Goal: Navigation & Orientation: Find specific page/section

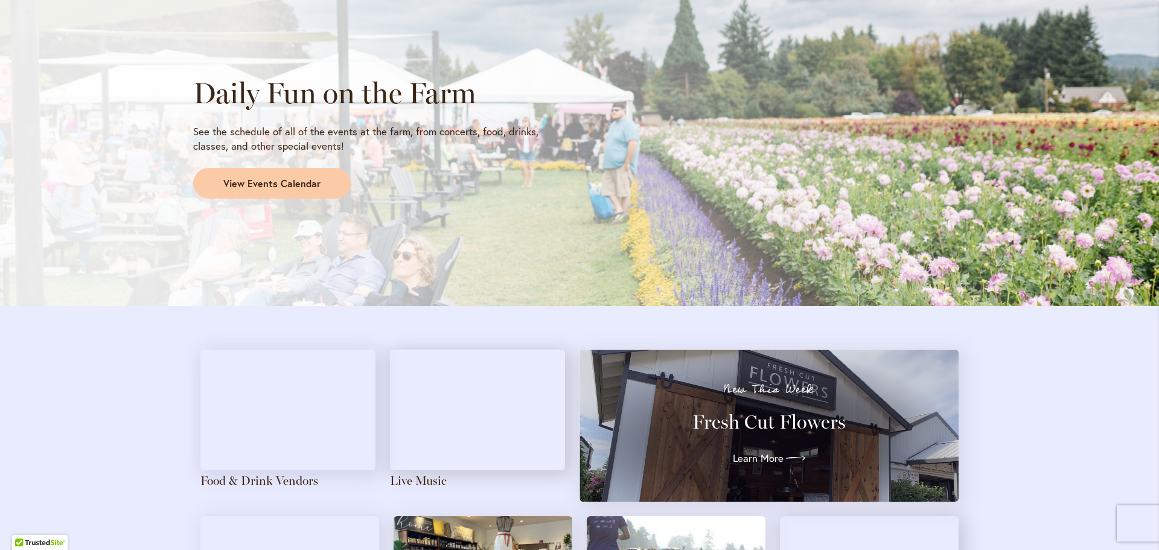
scroll to position [1230, 0]
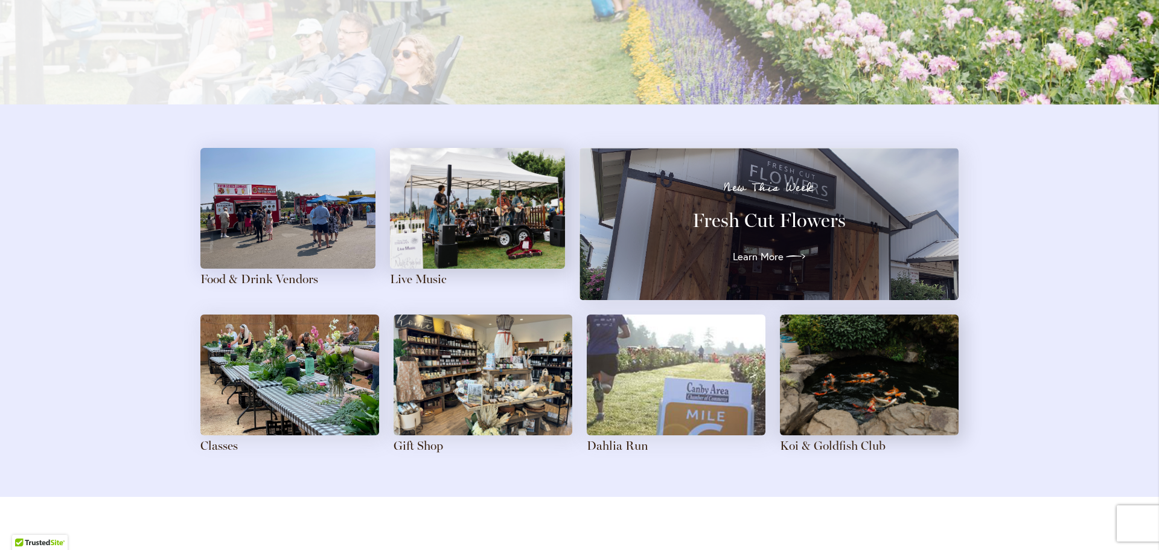
click at [300, 218] on img at bounding box center [287, 208] width 175 height 121
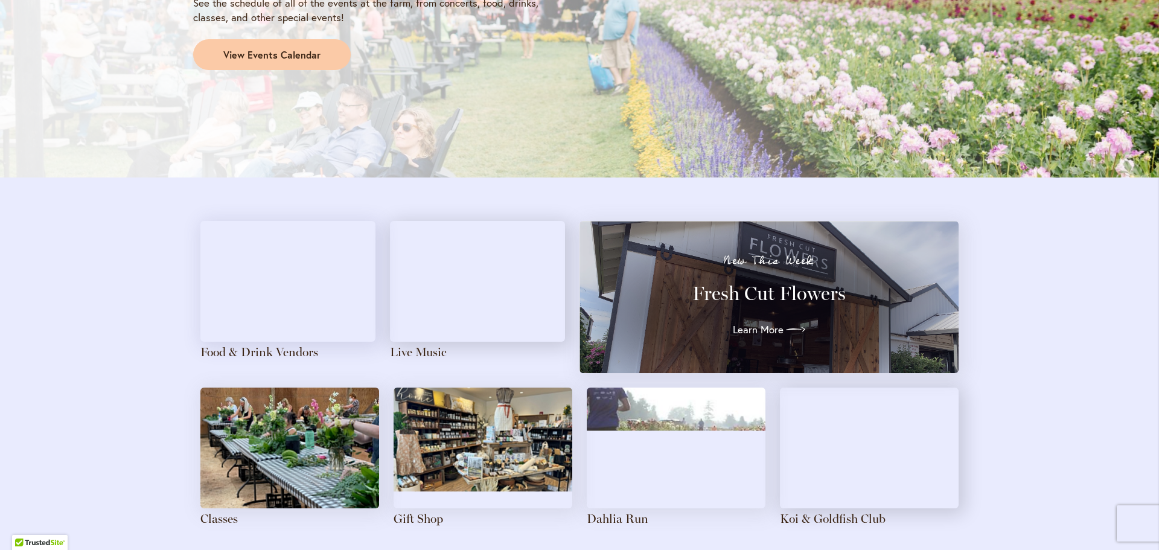
scroll to position [1328, 0]
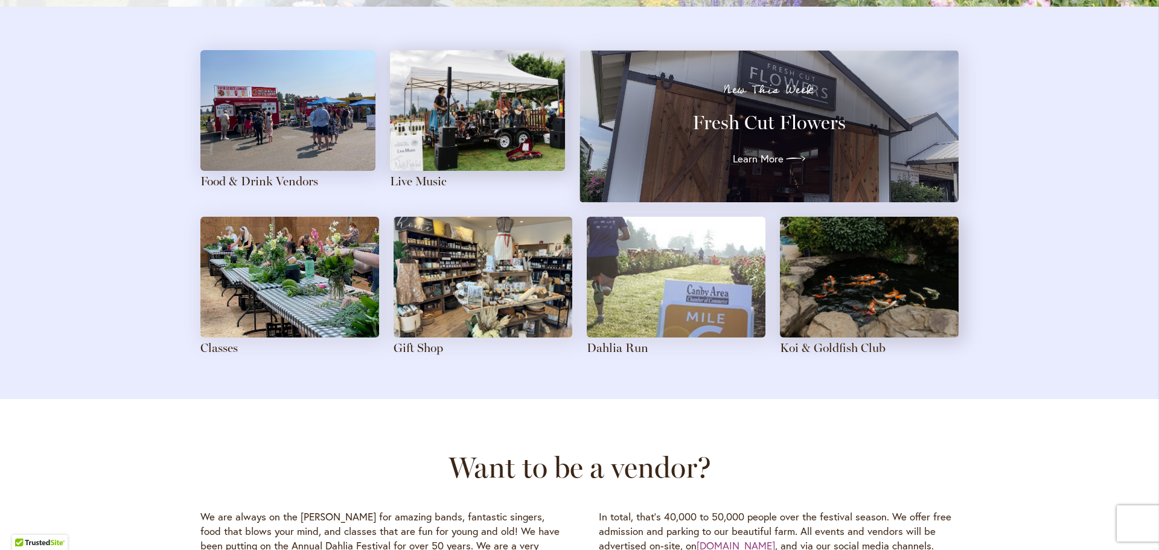
click at [466, 269] on img at bounding box center [483, 277] width 179 height 121
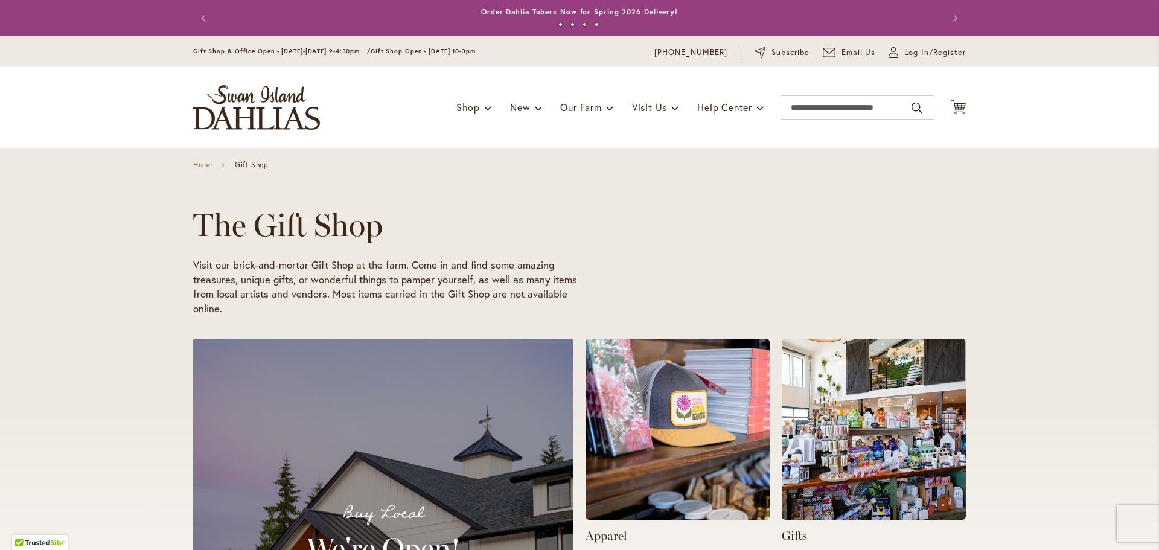
scroll to position [0, 384]
click at [1072, 293] on div "The Gift Shop Visit our brick-and-mortar Gift Shop at the farm. Come in and fin…" at bounding box center [579, 237] width 1159 height 179
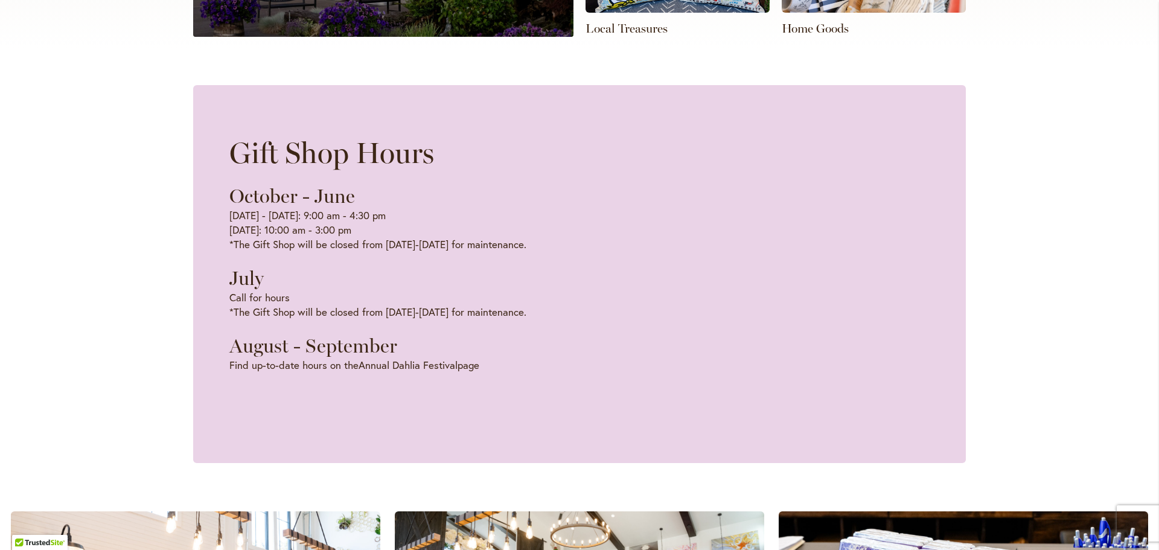
scroll to position [966, 0]
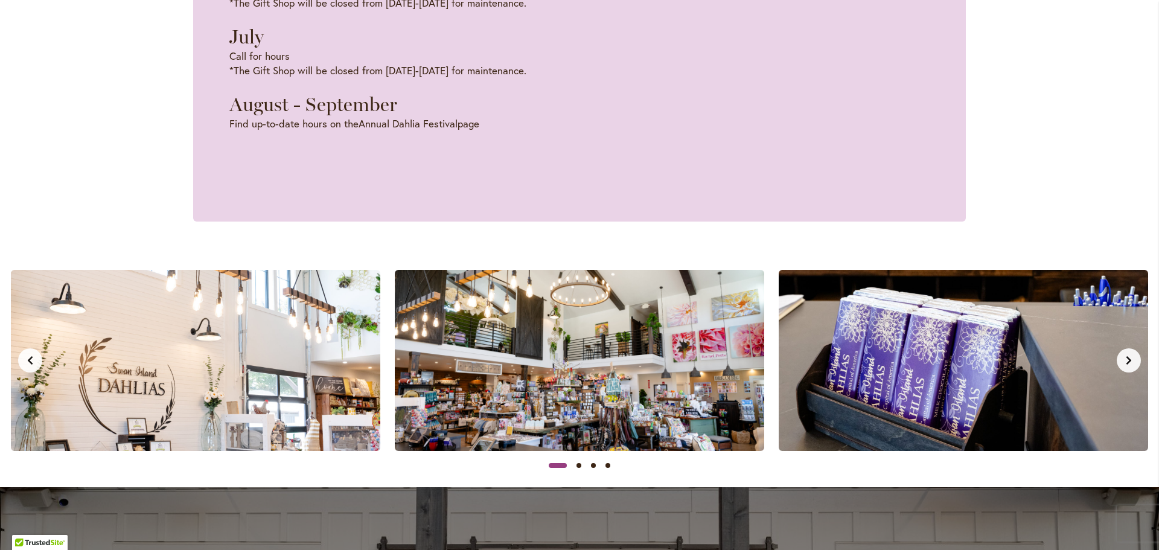
click at [537, 348] on img at bounding box center [579, 360] width 369 height 181
click at [564, 362] on img at bounding box center [579, 360] width 369 height 181
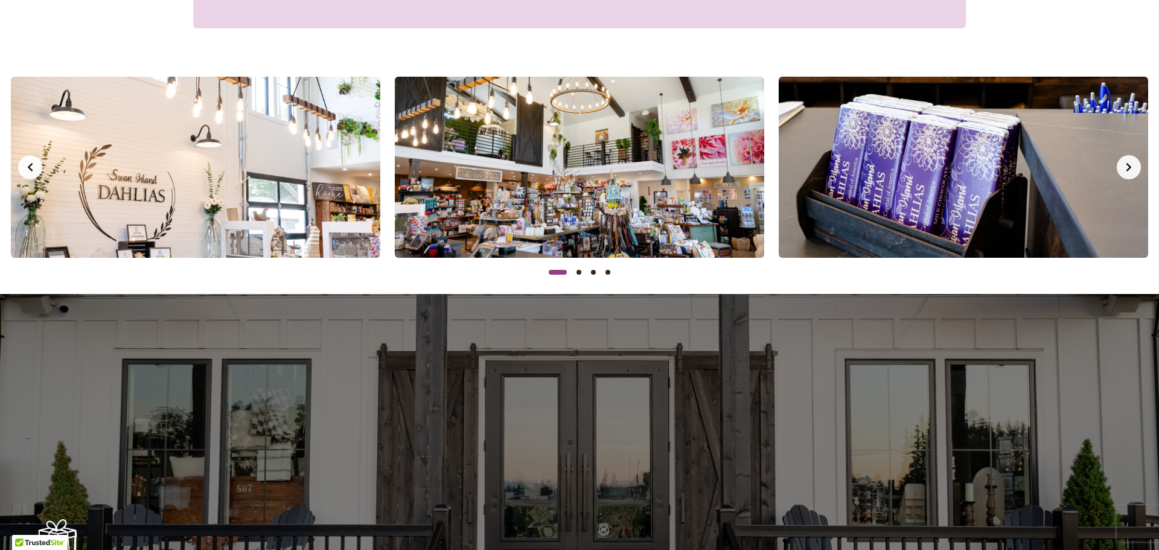
scroll to position [1050, 0]
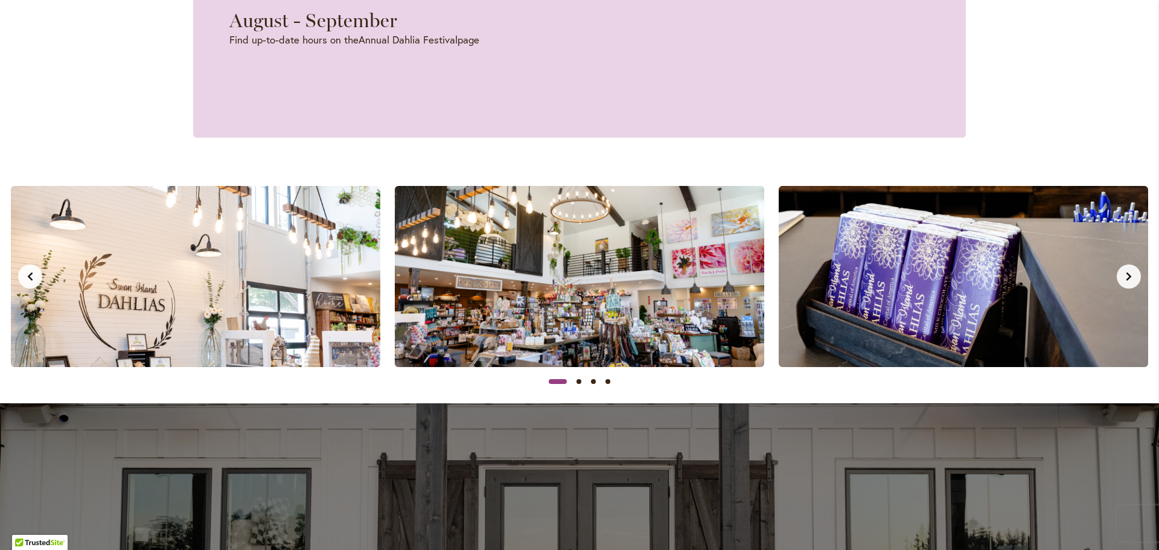
click at [648, 233] on img at bounding box center [579, 276] width 369 height 181
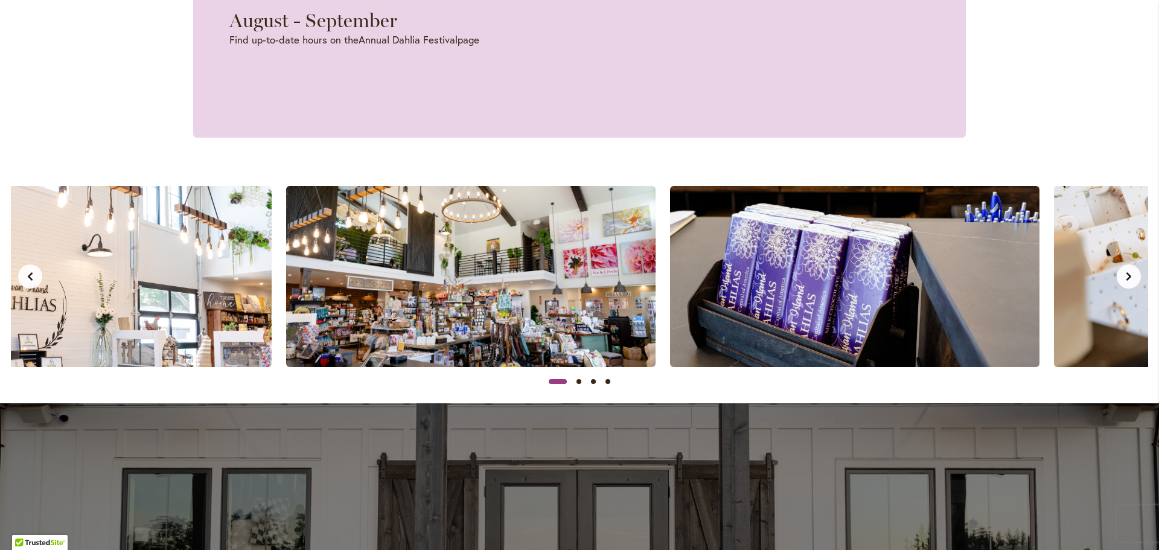
scroll to position [0, 0]
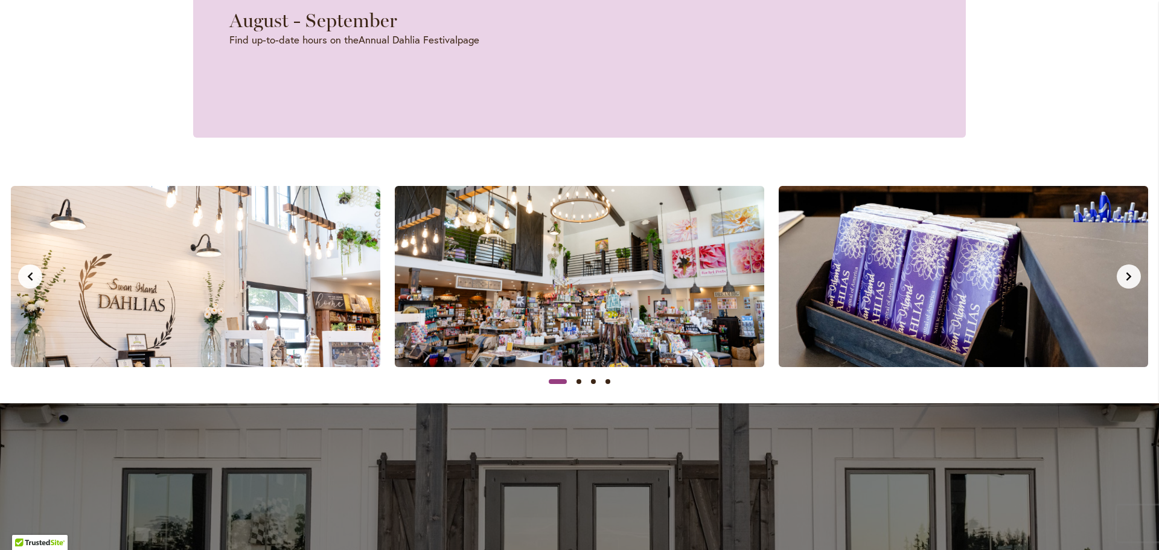
click at [1124, 276] on icon "Next slide" at bounding box center [1129, 277] width 10 height 10
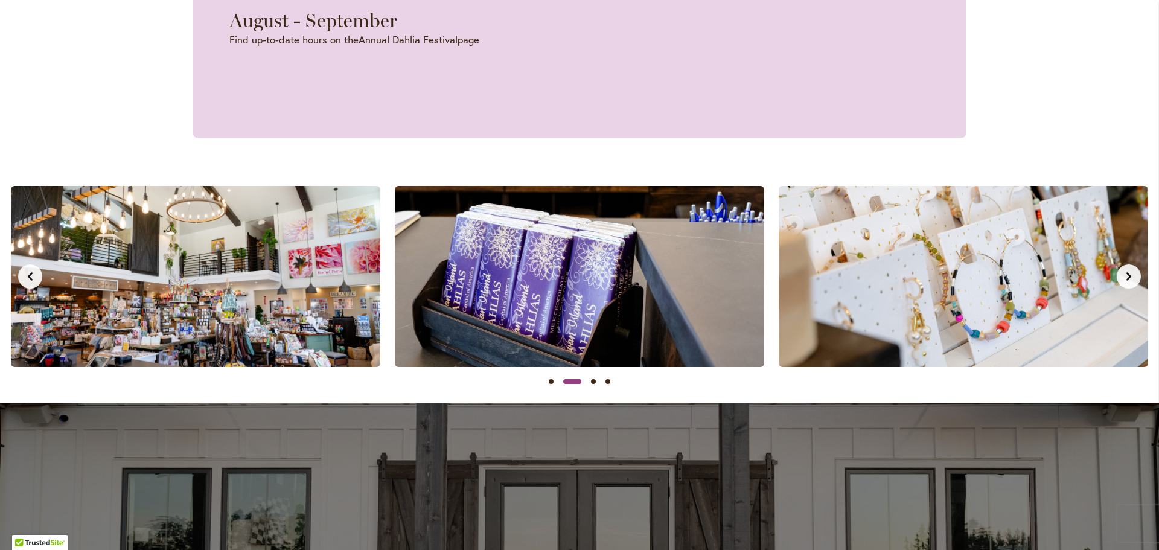
click at [1124, 276] on icon "Next slide" at bounding box center [1129, 277] width 10 height 10
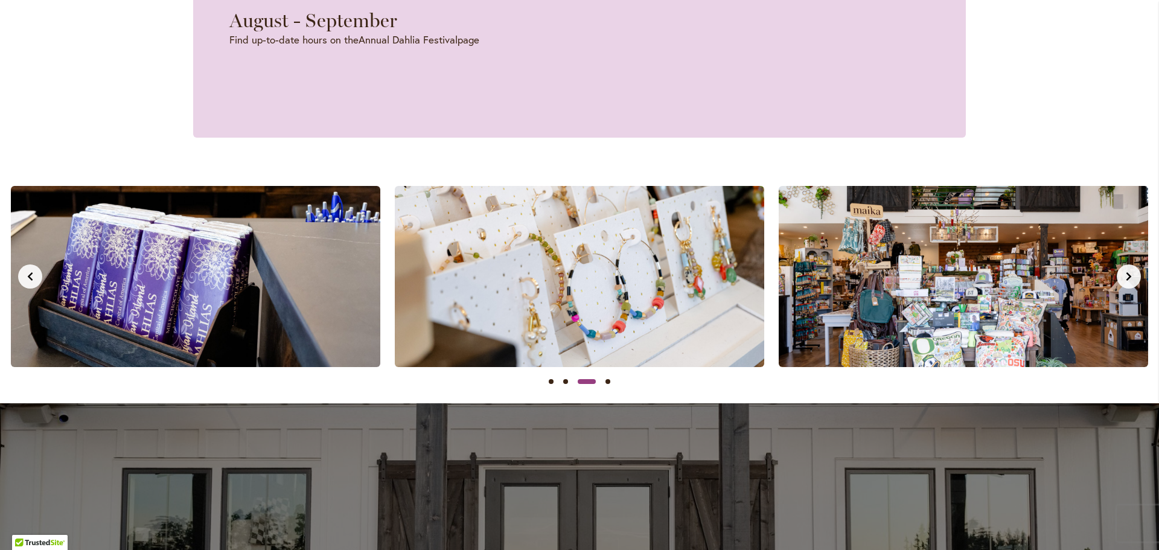
click at [1124, 276] on icon "Next slide" at bounding box center [1129, 277] width 10 height 10
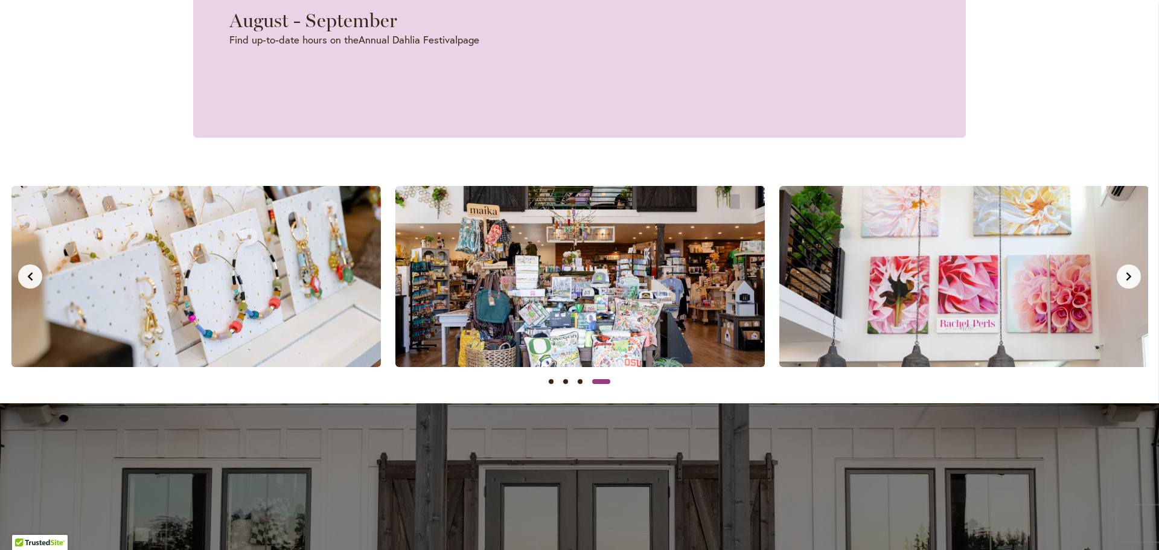
click at [1124, 276] on icon "Next slide" at bounding box center [1129, 277] width 10 height 10
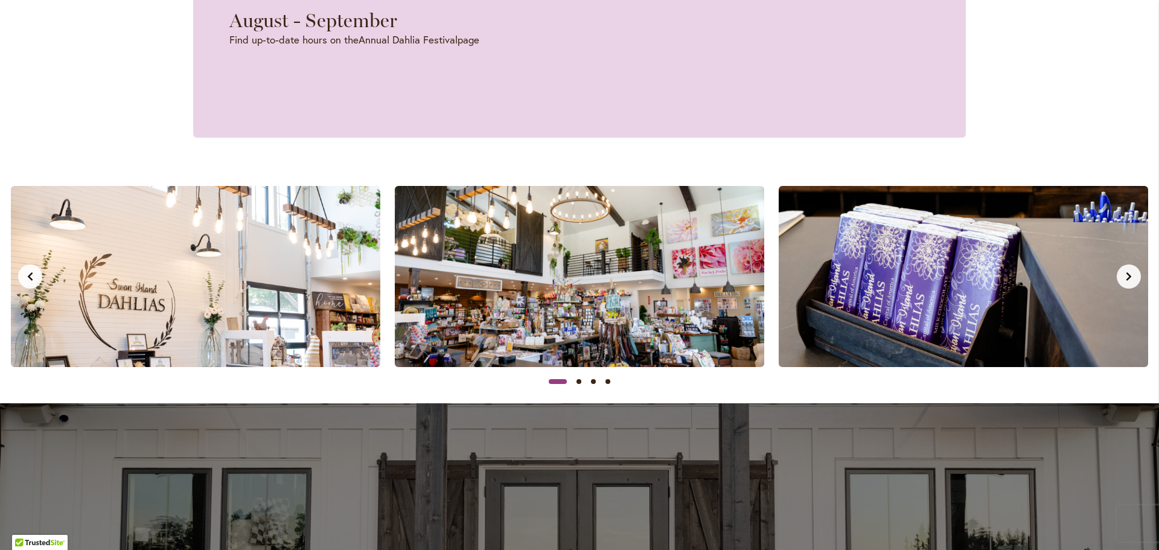
click at [592, 286] on img at bounding box center [579, 276] width 369 height 181
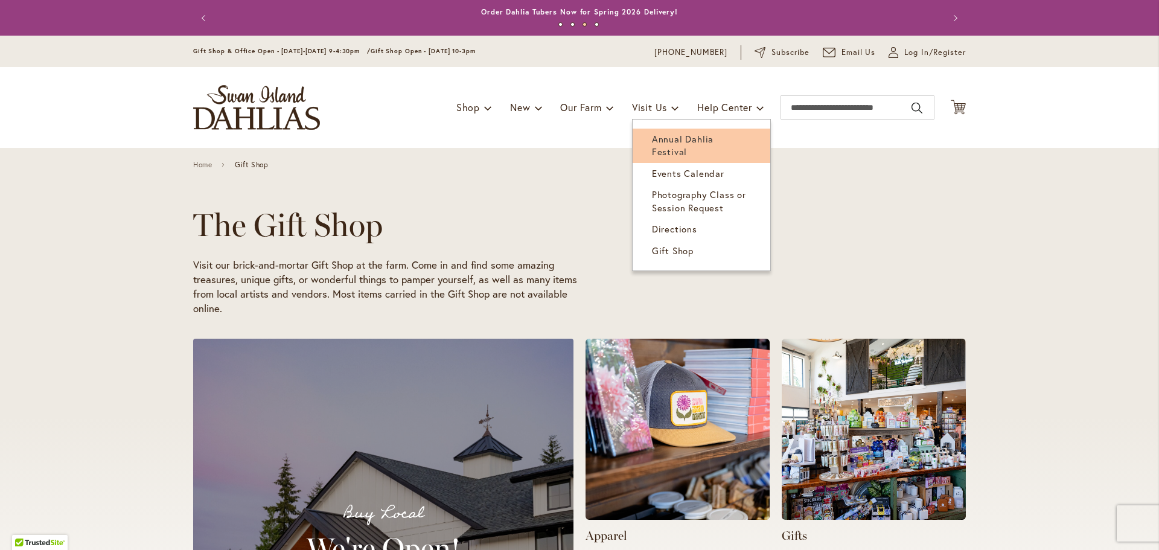
scroll to position [0, 768]
click at [663, 141] on span "Annual Dahlia Festival" at bounding box center [683, 145] width 62 height 25
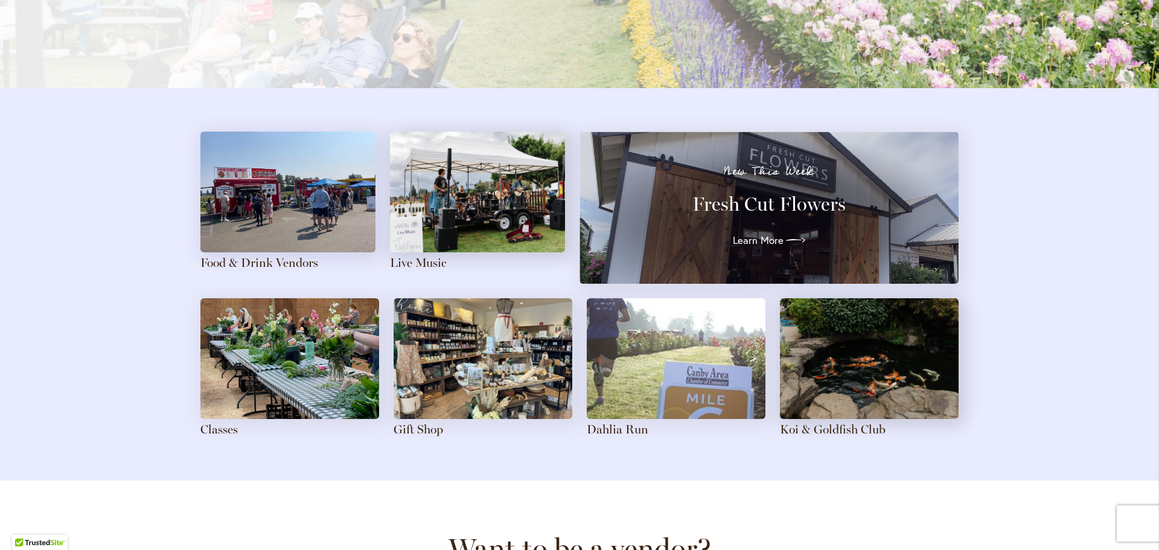
scroll to position [643, 0]
